Goal: Check status

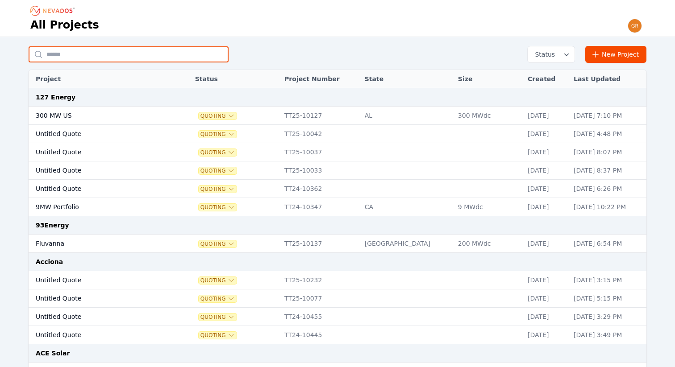
click at [142, 56] on input "text" at bounding box center [129, 54] width 200 height 16
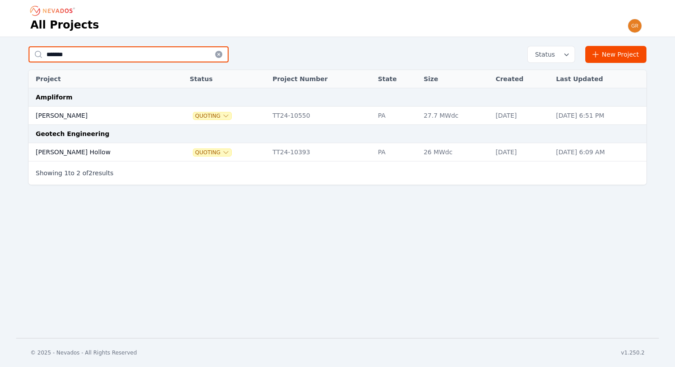
type input "*******"
click at [50, 114] on td "[PERSON_NAME]" at bounding box center [100, 116] width 142 height 18
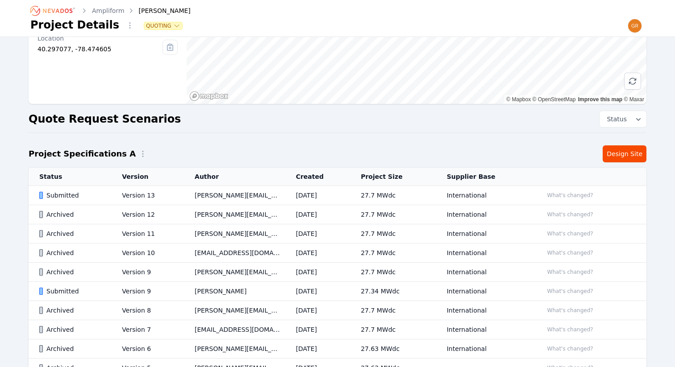
scroll to position [121, 0]
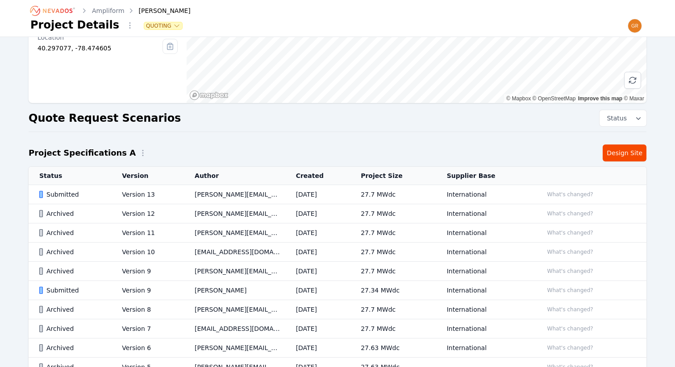
click at [69, 195] on div "Submitted" at bounding box center [72, 194] width 67 height 9
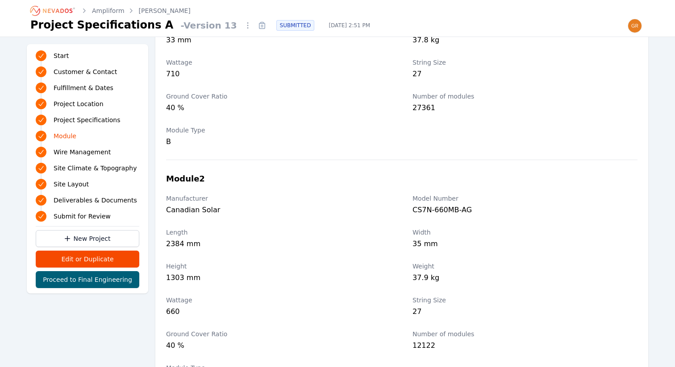
scroll to position [1139, 0]
